Goal: Task Accomplishment & Management: Complete application form

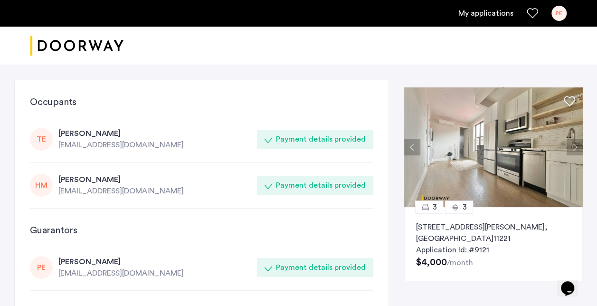
click at [228, 95] on span "Application Id: #9121" at bounding box center [452, 250] width 73 height 8
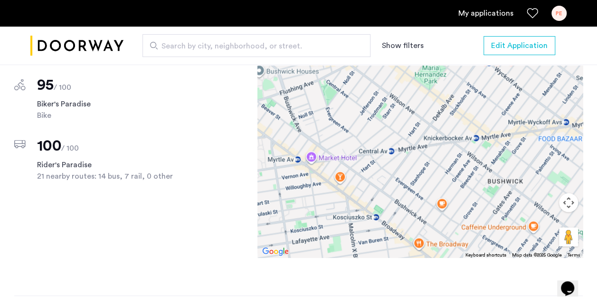
scroll to position [893, 0]
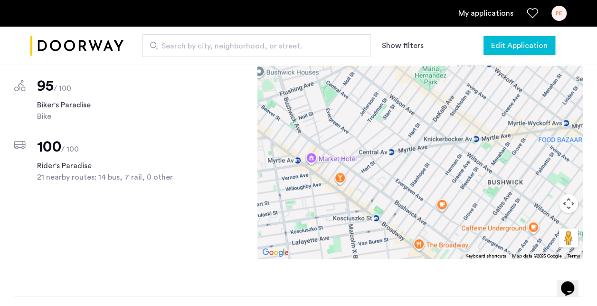
click at [536, 45] on span "Edit Application" at bounding box center [519, 45] width 57 height 11
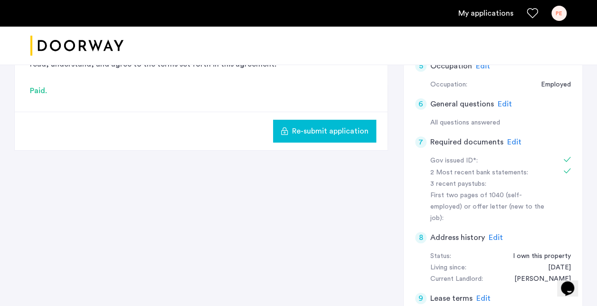
scroll to position [266, 0]
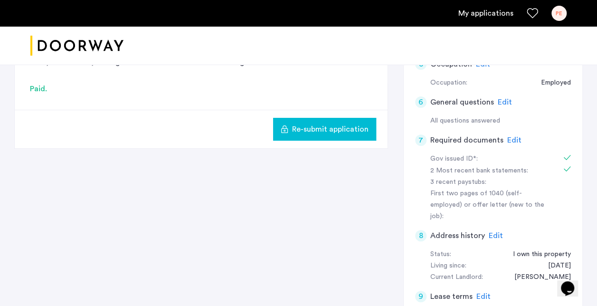
click at [511, 138] on span "Edit" at bounding box center [514, 140] width 14 height 8
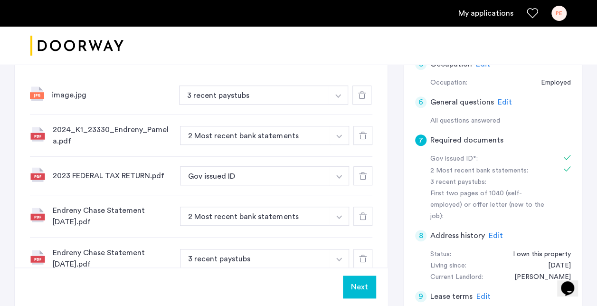
click at [229, 285] on div "Next" at bounding box center [201, 287] width 373 height 38
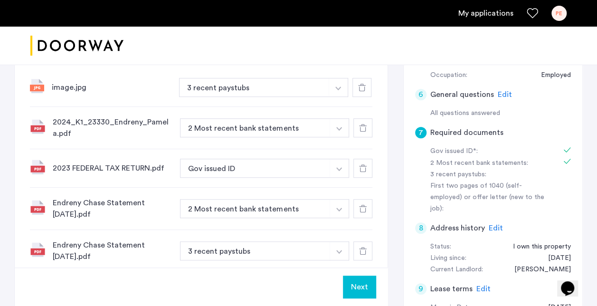
scroll to position [285, 0]
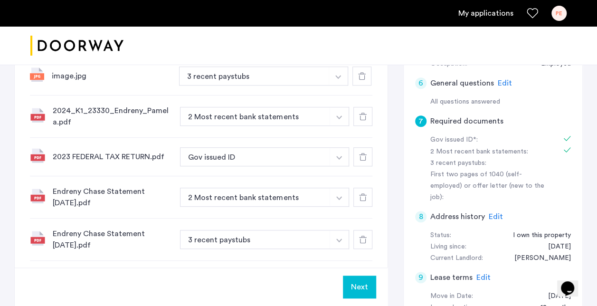
click at [339, 198] on img "button" at bounding box center [339, 198] width 6 height 4
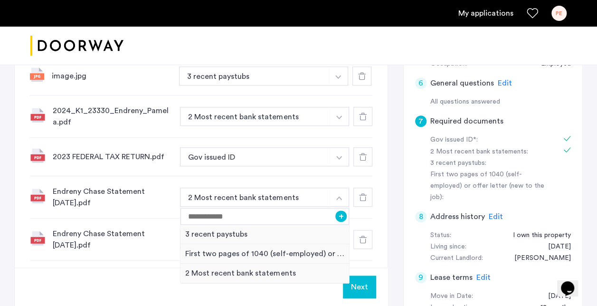
click at [384, 189] on div "7 Required documents Gov issued ID* 2 Most recent bank statements 3 recent pays…" at bounding box center [201, 62] width 373 height 427
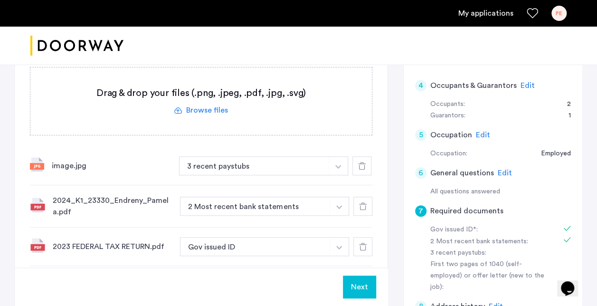
scroll to position [209, 0]
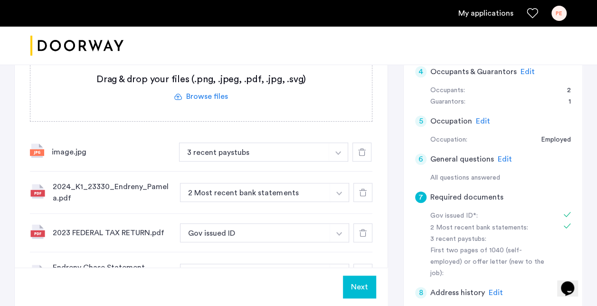
click at [220, 95] on label at bounding box center [201, 87] width 342 height 67
click at [0, 0] on input "file" at bounding box center [0, 0] width 0 height 0
click at [379, 250] on div "7 Required documents Gov issued ID* 2 Most recent bank statements 3 recent pays…" at bounding box center [201, 159] width 373 height 469
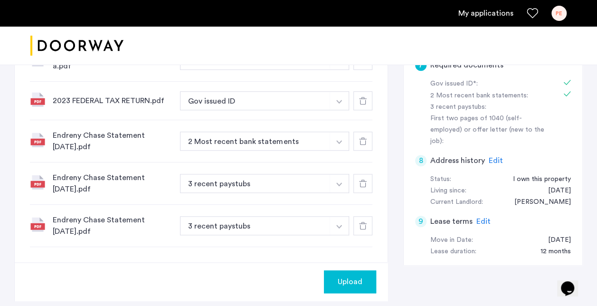
scroll to position [342, 0]
click at [461, 276] on div "7 Required documents Gov issued ID* 2 Most recent bank statements 3 recent pays…" at bounding box center [298, 54] width 569 height 524
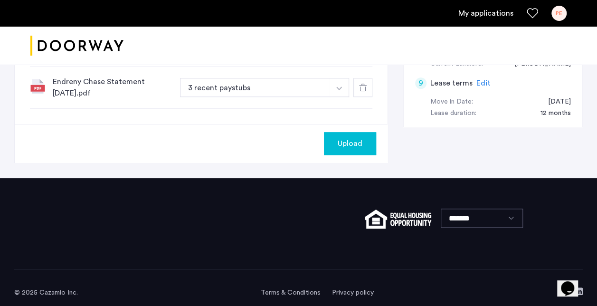
scroll to position [487, 0]
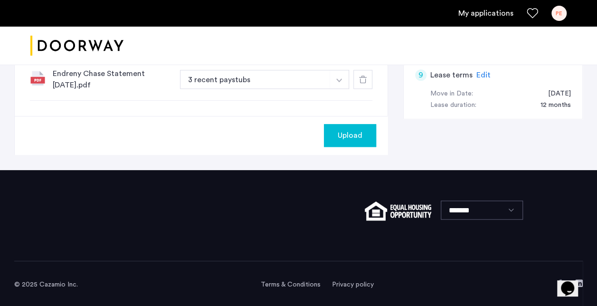
click at [561, 12] on div "PE" at bounding box center [559, 13] width 15 height 15
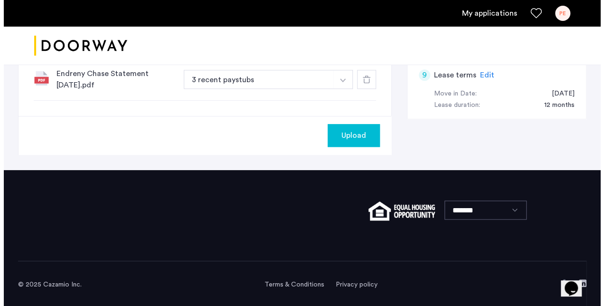
scroll to position [0, 0]
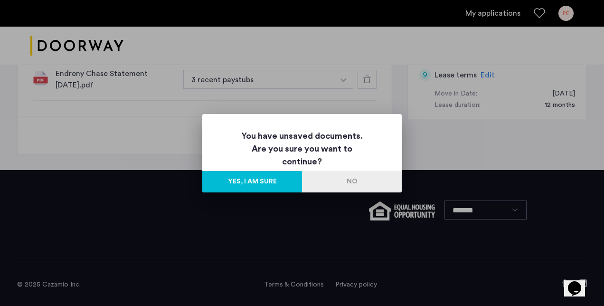
click at [506, 144] on div at bounding box center [302, 153] width 604 height 306
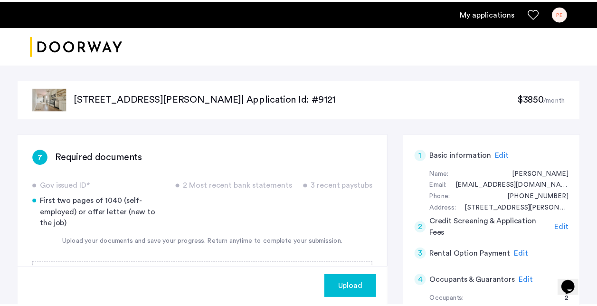
scroll to position [487, 0]
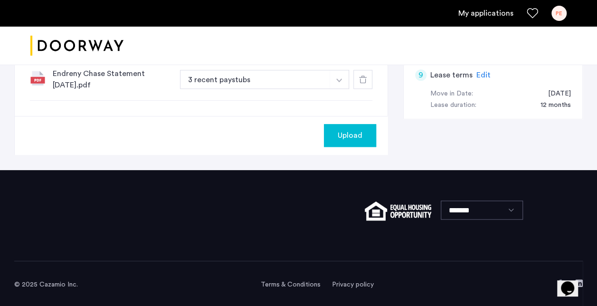
click at [365, 133] on div "Upload" at bounding box center [350, 135] width 37 height 11
